Goal: Information Seeking & Learning: Learn about a topic

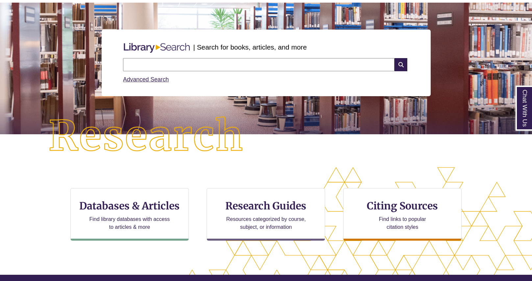
scroll to position [66, 0]
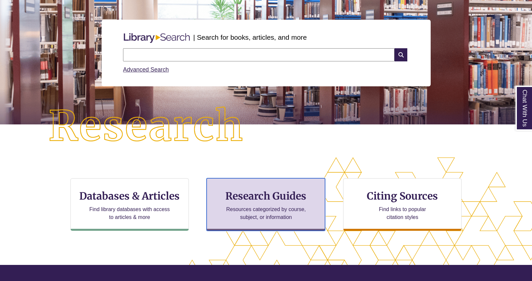
click at [266, 196] on h3 "Research Guides" at bounding box center [265, 196] width 107 height 12
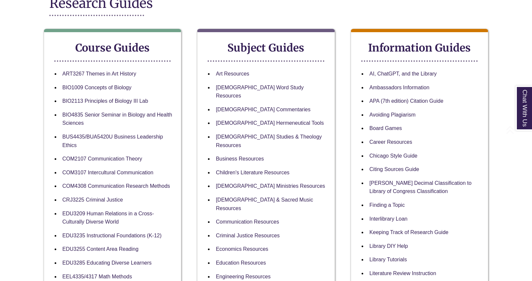
scroll to position [99, 0]
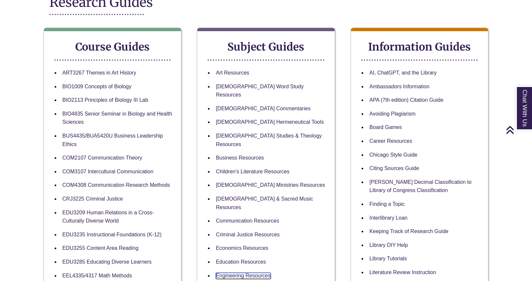
click at [241, 273] on link "Engineering Resources" at bounding box center [243, 276] width 55 height 6
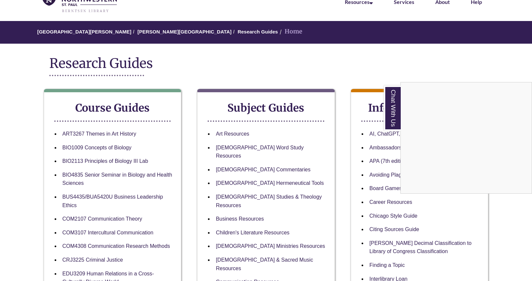
scroll to position [0, 0]
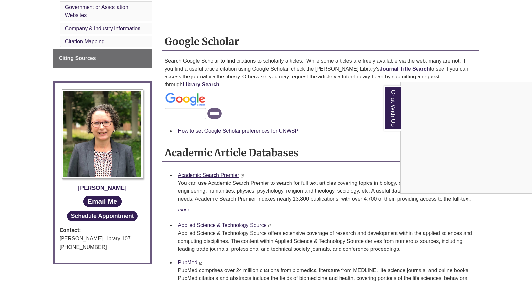
scroll to position [296, 0]
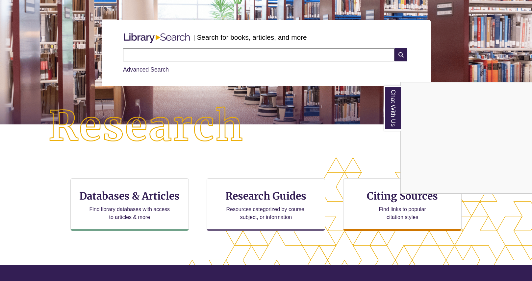
click at [273, 207] on div "Chat With Us" at bounding box center [266, 140] width 532 height 281
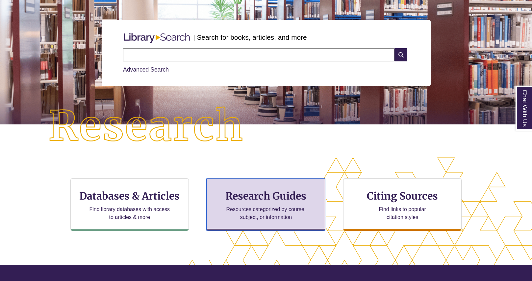
click at [266, 200] on h3 "Research Guides" at bounding box center [265, 196] width 107 height 12
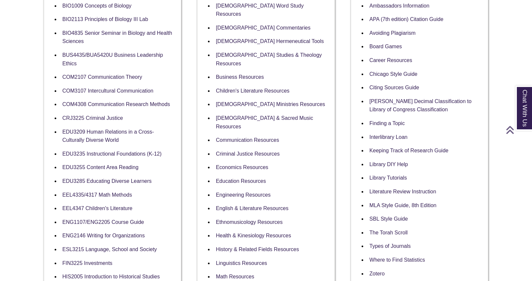
scroll to position [197, 0]
